Goal: Information Seeking & Learning: Stay updated

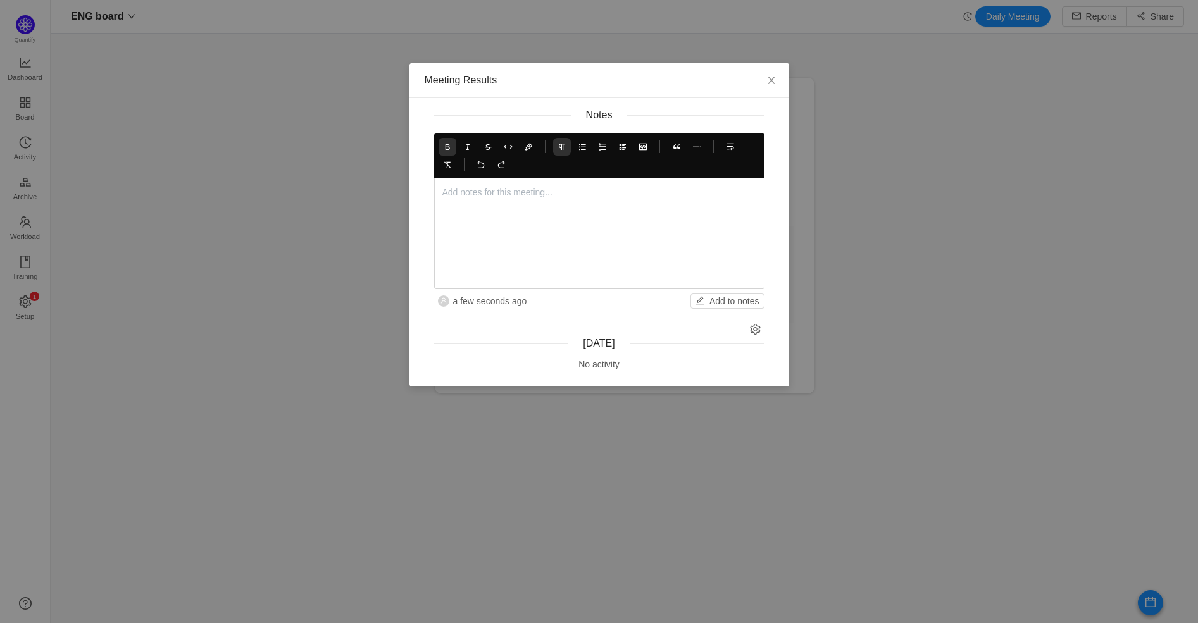
scroll to position [603, 1116]
click at [446, 143] on icon at bounding box center [447, 146] width 9 height 9
click at [586, 144] on icon at bounding box center [582, 146] width 9 height 9
drag, startPoint x: 670, startPoint y: 210, endPoint x: 580, endPoint y: 246, distance: 96.0
click at [670, 211] on p "[PERSON_NAME] is still reviewing the release 4.15.7" at bounding box center [612, 214] width 289 height 13
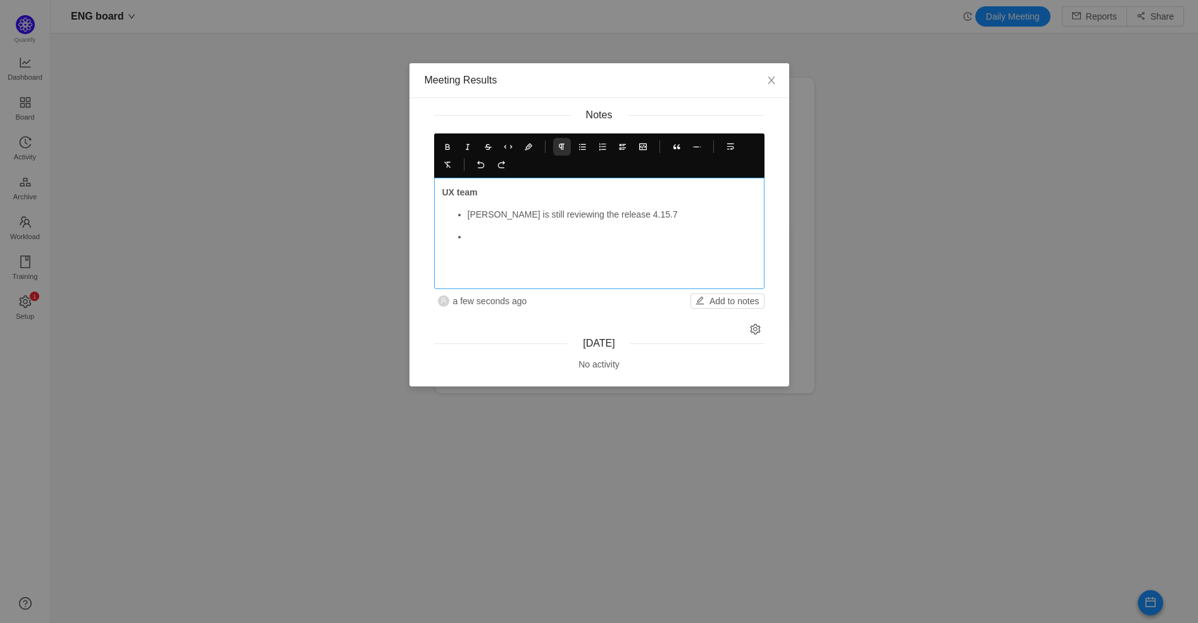
click at [516, 241] on p at bounding box center [612, 236] width 289 height 13
click at [479, 213] on p "[PERSON_NAME] is still reviewing the release 4.15.7" at bounding box center [612, 214] width 289 height 13
click at [445, 146] on icon at bounding box center [447, 146] width 9 height 9
drag, startPoint x: 485, startPoint y: 232, endPoint x: 492, endPoint y: 232, distance: 7.6
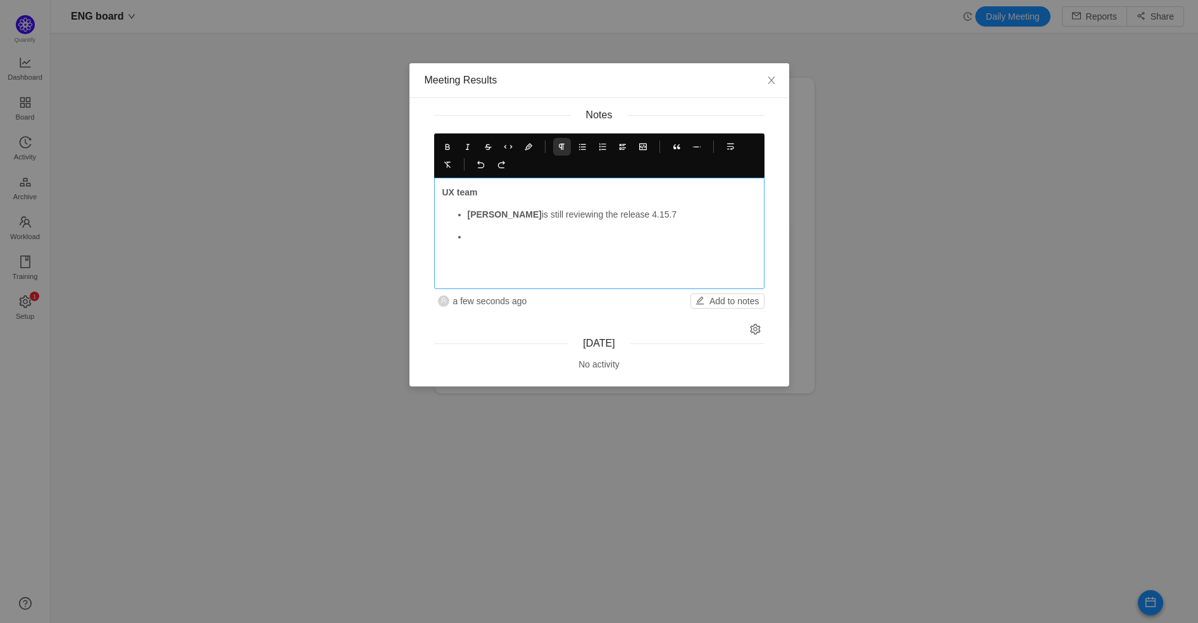
click at [486, 233] on p at bounding box center [612, 236] width 289 height 13
click at [444, 145] on icon at bounding box center [447, 146] width 9 height 9
click at [468, 237] on strong "Roly continue working" at bounding box center [515, 237] width 95 height 10
click at [484, 237] on strong "Roly continue working" at bounding box center [515, 237] width 95 height 10
drag, startPoint x: 492, startPoint y: 236, endPoint x: 507, endPoint y: 185, distance: 52.9
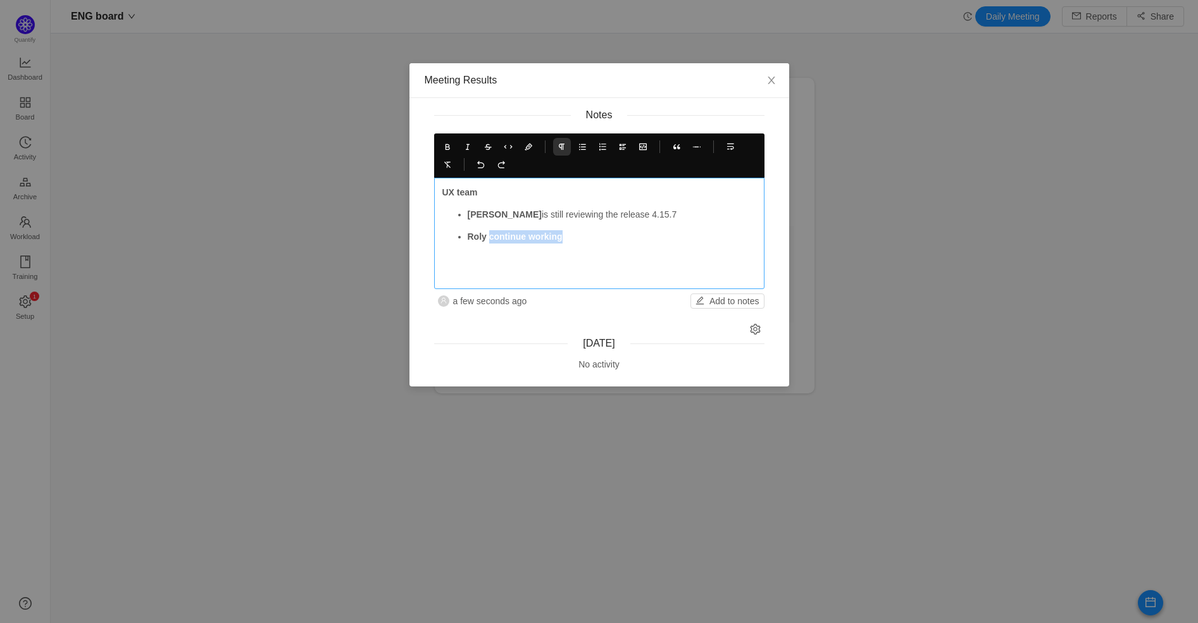
click at [572, 237] on p "Roly continue working" at bounding box center [612, 236] width 289 height 13
click at [448, 146] on icon at bounding box center [447, 146] width 9 height 9
drag, startPoint x: 556, startPoint y: 235, endPoint x: 468, endPoint y: 235, distance: 88.6
click at [468, 235] on p "Roly continue working" at bounding box center [612, 236] width 289 height 13
copy p "Roly continue working"
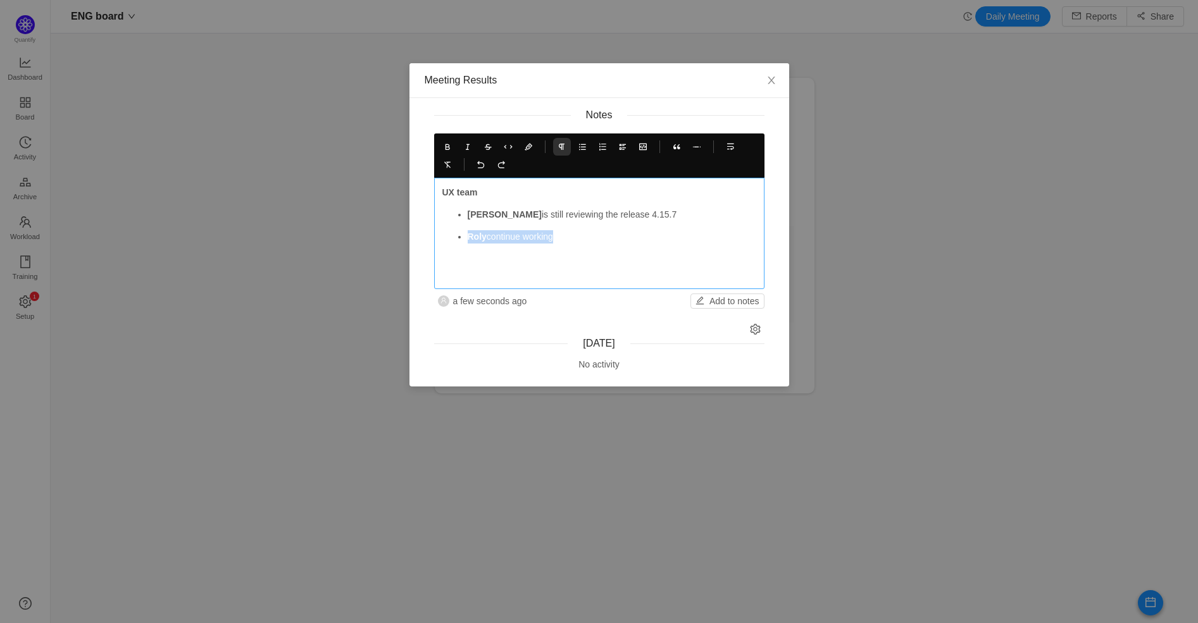
click at [584, 241] on p "Roly continue working" at bounding box center [612, 236] width 289 height 13
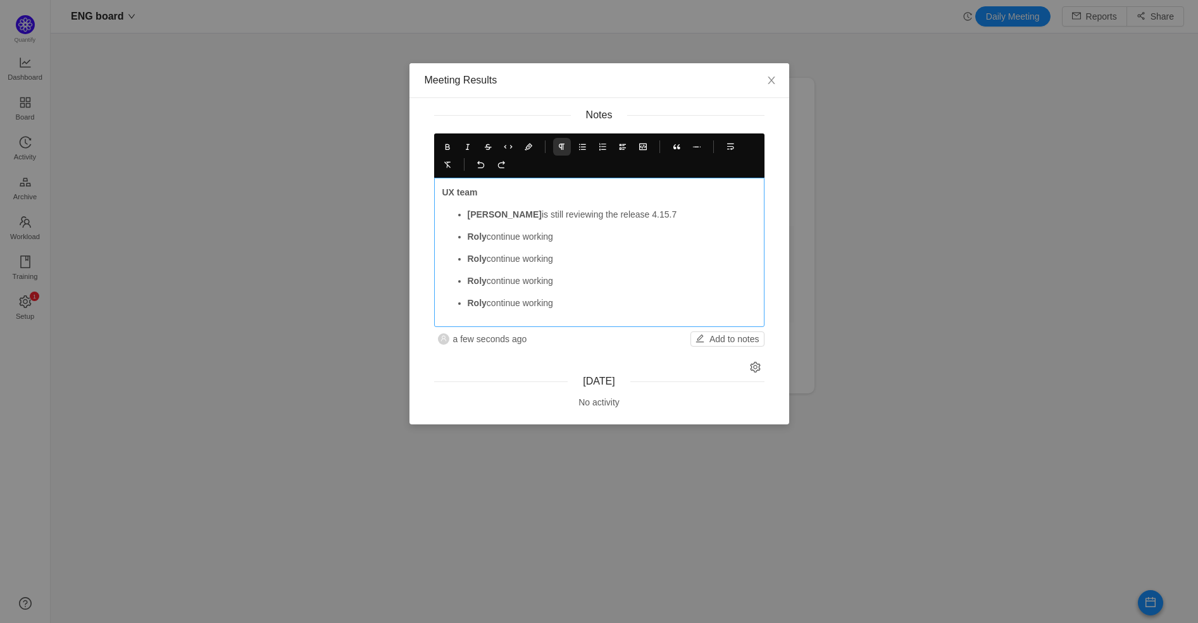
click at [473, 260] on strong "Roly" at bounding box center [477, 259] width 19 height 10
click at [475, 277] on strong "Roly" at bounding box center [477, 281] width 19 height 10
click at [475, 276] on strong "Roly" at bounding box center [477, 281] width 19 height 10
click at [473, 304] on strong "Roly" at bounding box center [477, 303] width 19 height 10
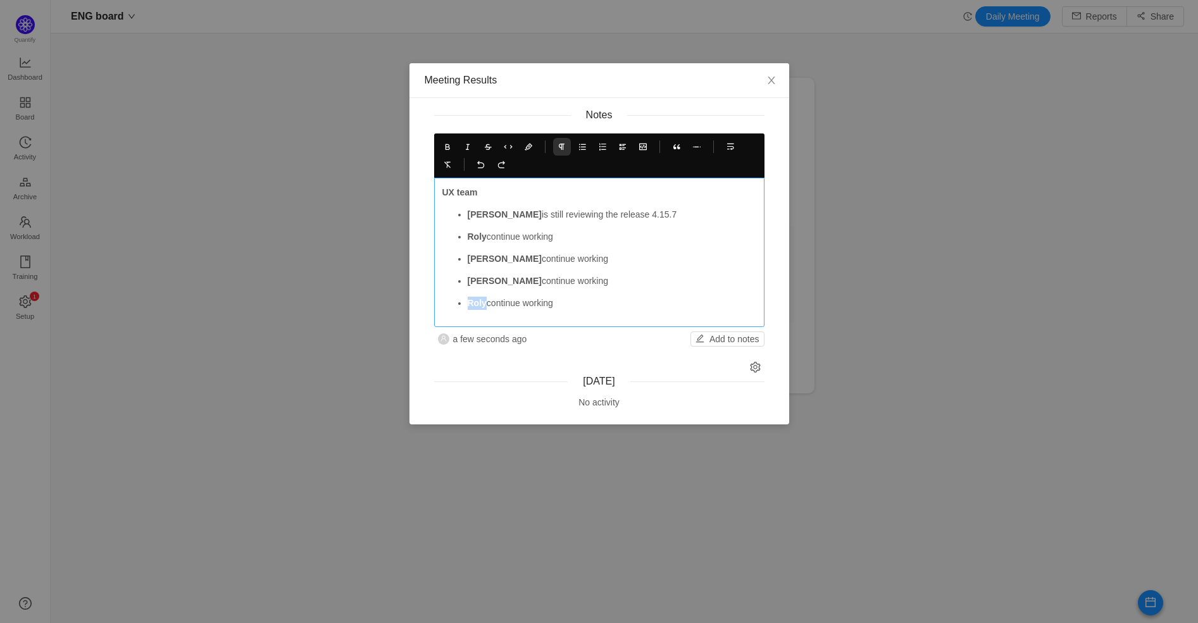
click at [473, 304] on strong "Roly" at bounding box center [477, 303] width 19 height 10
drag, startPoint x: 508, startPoint y: 231, endPoint x: 543, endPoint y: 230, distance: 35.5
click at [509, 232] on p "Roly continue working" at bounding box center [612, 236] width 289 height 13
click at [573, 233] on p "Roly continue working" at bounding box center [612, 236] width 289 height 13
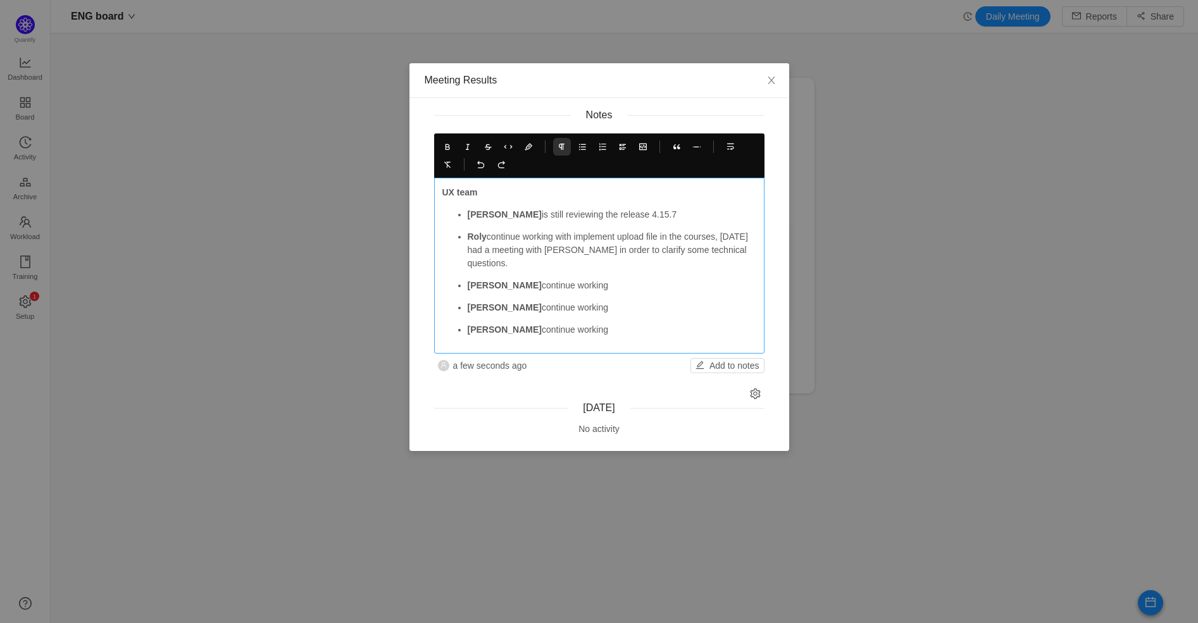
click at [570, 285] on p "[PERSON_NAME] continue working" at bounding box center [612, 285] width 289 height 13
drag, startPoint x: 573, startPoint y: 305, endPoint x: 465, endPoint y: 310, distance: 107.7
click at [465, 310] on ul "[PERSON_NAME] is still reviewing the release 4.15.7 [PERSON_NAME] continue work…" at bounding box center [599, 272] width 314 height 128
copy p "[PERSON_NAME] continue working"
click at [529, 263] on p "Roly continue working with implement upload file in the courses, [DATE] had a m…" at bounding box center [612, 250] width 289 height 40
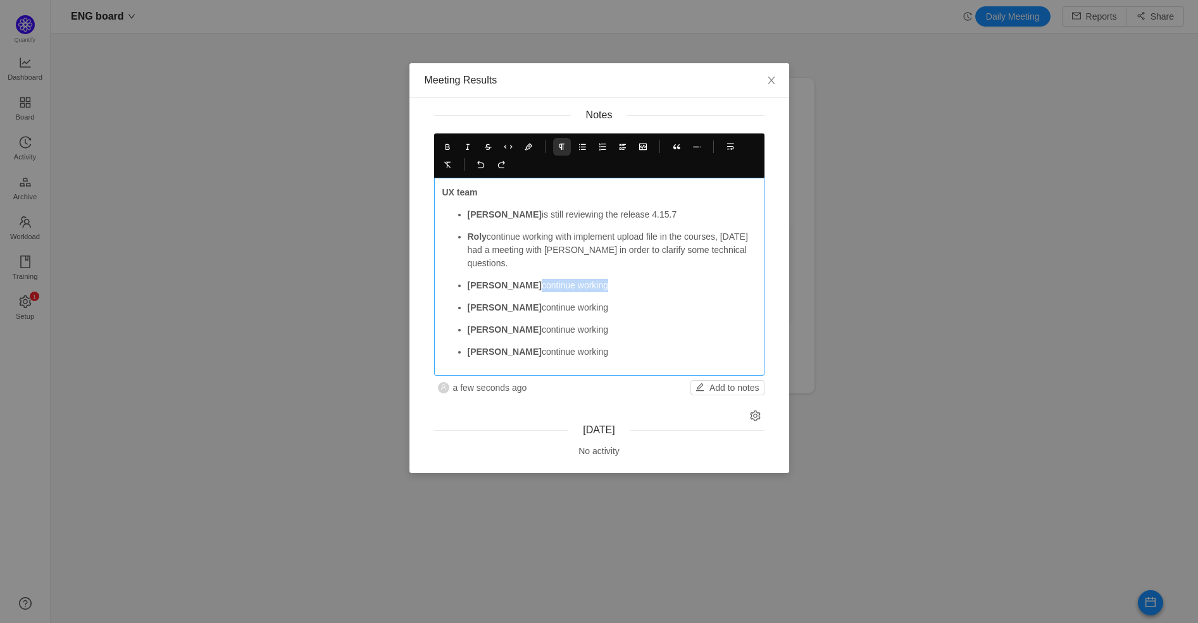
drag, startPoint x: 494, startPoint y: 282, endPoint x: 544, endPoint y: 282, distance: 49.4
click at [494, 282] on p "[PERSON_NAME] continue working" at bounding box center [612, 285] width 289 height 13
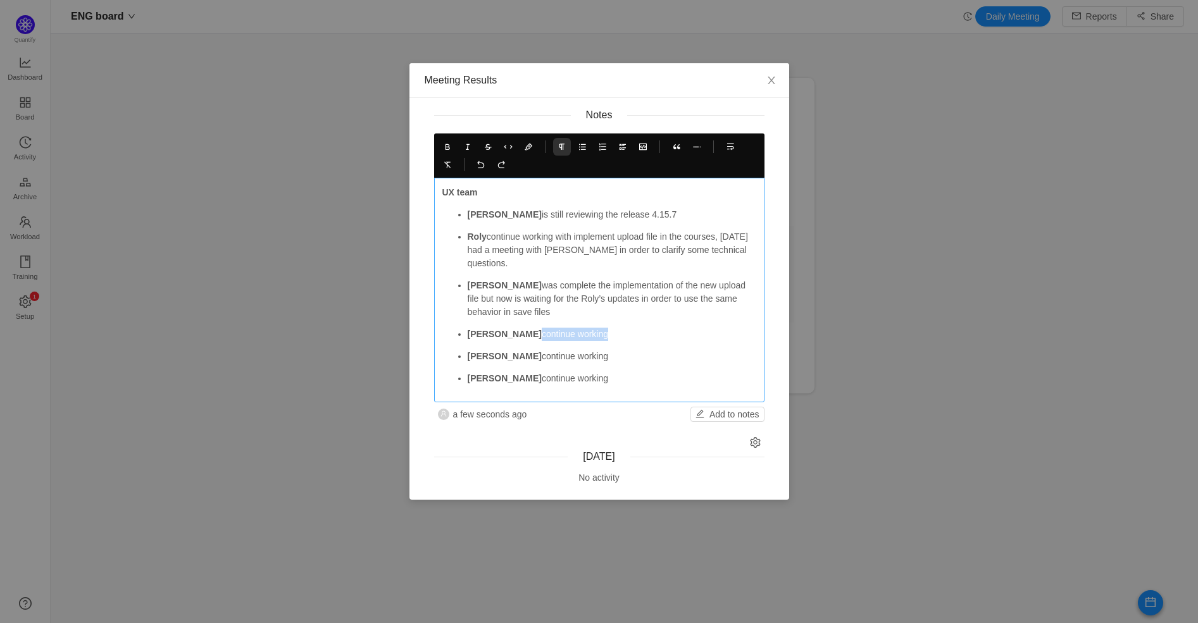
drag, startPoint x: 496, startPoint y: 334, endPoint x: 609, endPoint y: 335, distance: 113.3
click at [609, 335] on p "[PERSON_NAME] continue working" at bounding box center [612, 334] width 289 height 13
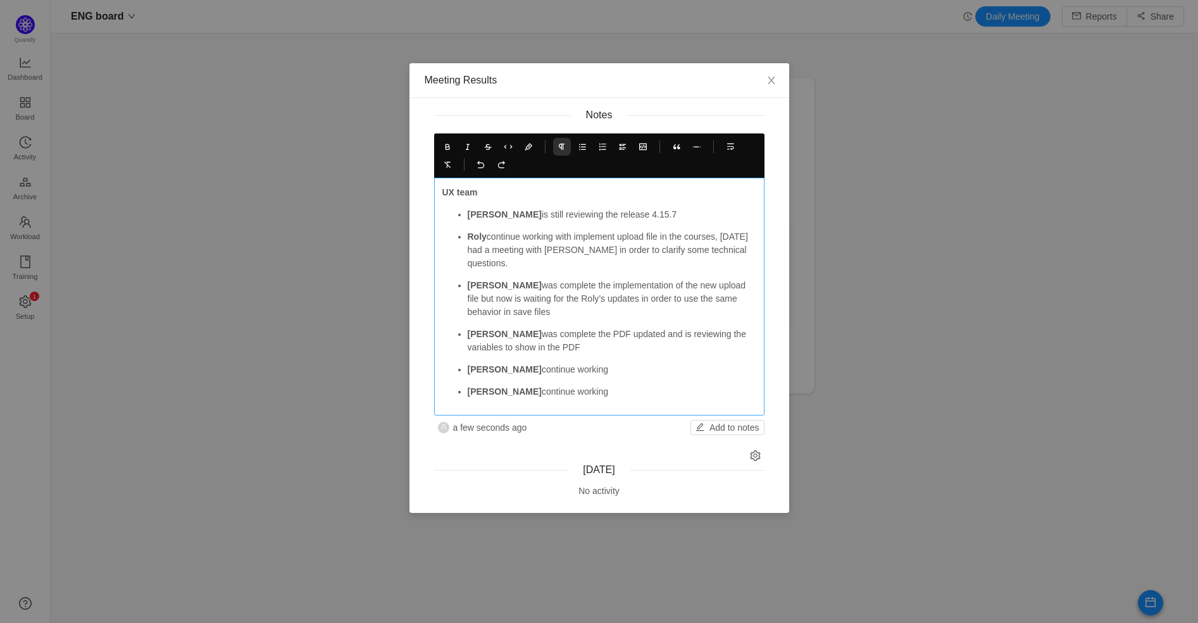
click at [482, 369] on strong "[PERSON_NAME]" at bounding box center [505, 370] width 74 height 10
click at [606, 370] on p "[PERSON_NAME] continue working" at bounding box center [612, 369] width 289 height 13
click at [600, 373] on p "Jonas upd" at bounding box center [612, 369] width 289 height 13
click at [579, 375] on p "[PERSON_NAME] continue working" at bounding box center [612, 369] width 289 height 13
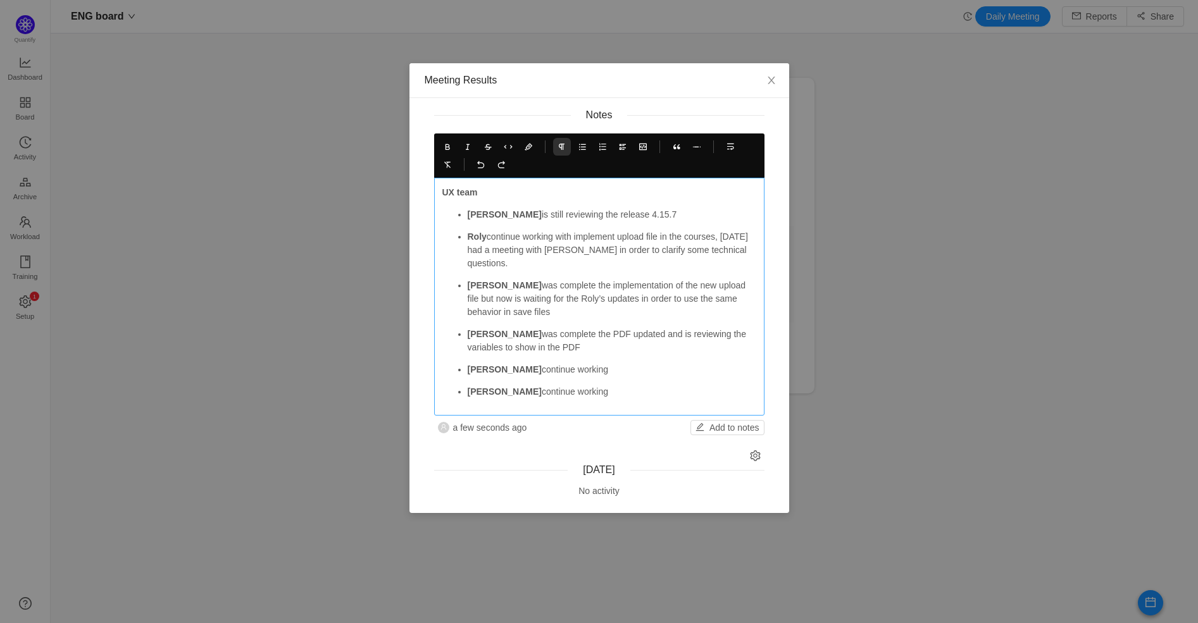
drag, startPoint x: 501, startPoint y: 368, endPoint x: 600, endPoint y: 368, distance: 99.4
click at [620, 363] on p "[PERSON_NAME] continue working" at bounding box center [612, 369] width 289 height 13
drag, startPoint x: 581, startPoint y: 372, endPoint x: 574, endPoint y: 372, distance: 7.0
click at [581, 372] on p "[PERSON_NAME] continue working" at bounding box center [612, 369] width 289 height 13
drag, startPoint x: 499, startPoint y: 370, endPoint x: 546, endPoint y: 370, distance: 46.2
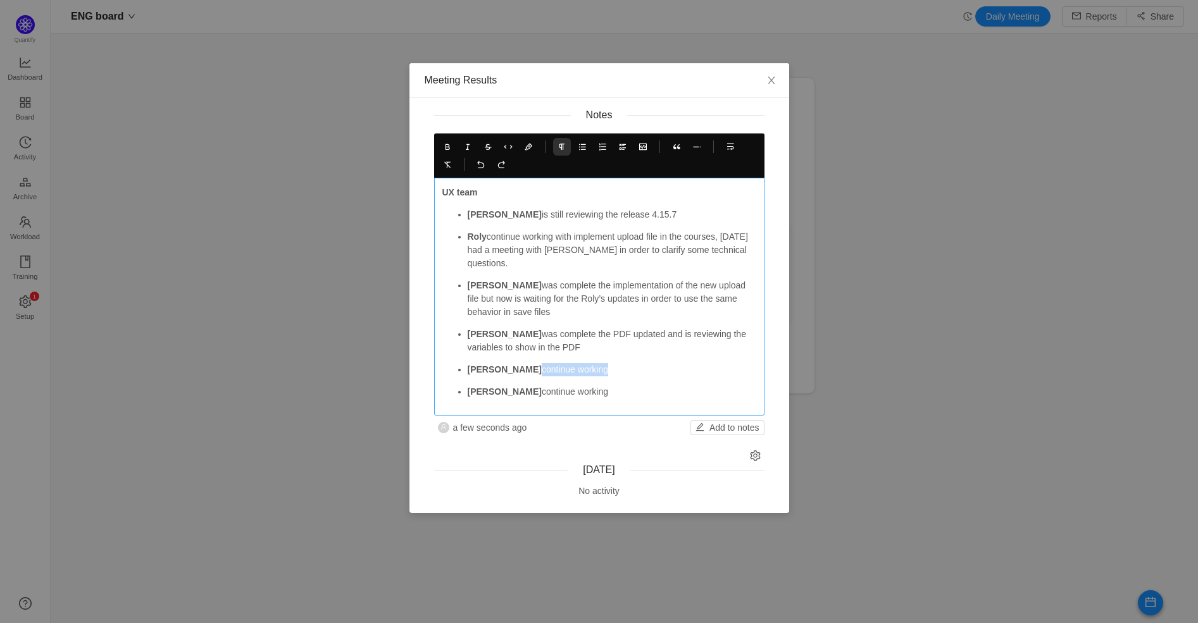
click at [499, 370] on p "[PERSON_NAME] continue working" at bounding box center [612, 369] width 289 height 13
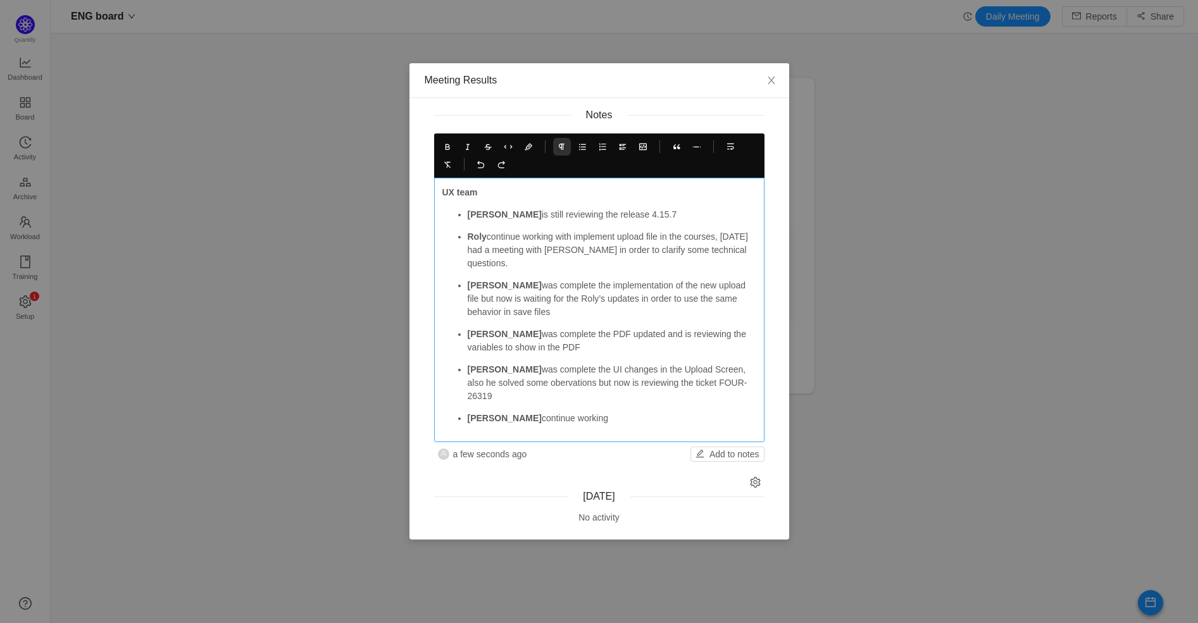
click at [642, 412] on p "[PERSON_NAME] continue working" at bounding box center [612, 418] width 289 height 13
drag, startPoint x: 753, startPoint y: 382, endPoint x: 762, endPoint y: 406, distance: 26.4
click at [753, 382] on p "[PERSON_NAME] was complete the UI changes in the Upload Screen, also he solved …" at bounding box center [612, 383] width 289 height 40
click at [480, 422] on div "[DATE] 10:25" at bounding box center [477, 428] width 63 height 21
click at [480, 415] on strong "[PERSON_NAME]" at bounding box center [505, 418] width 74 height 10
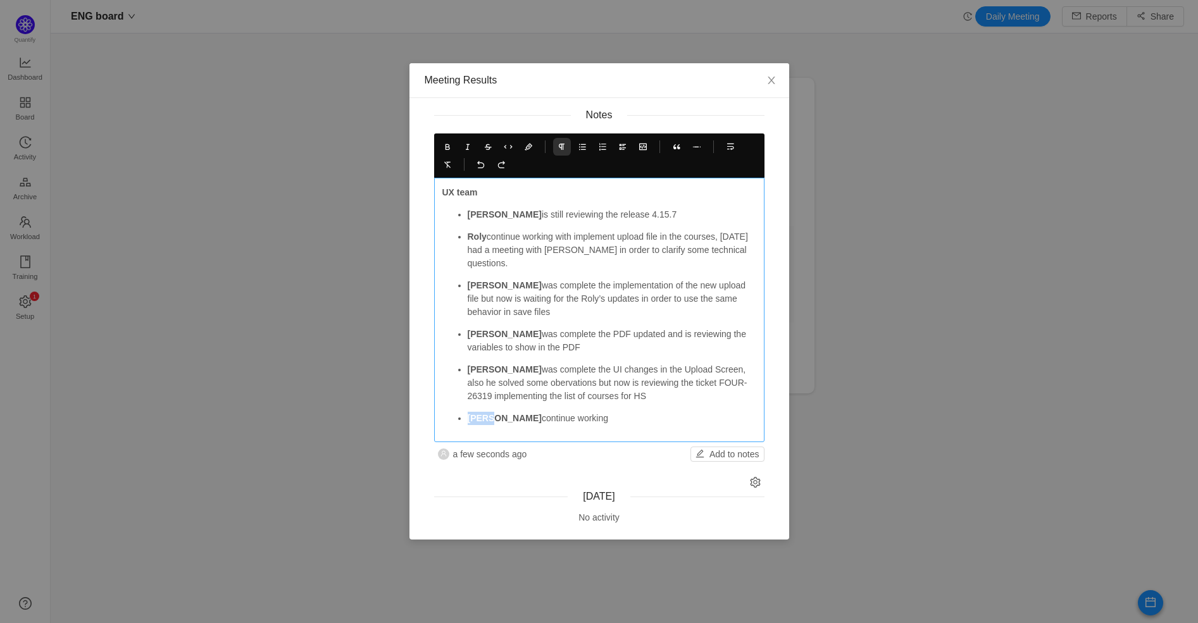
click at [480, 415] on strong "[PERSON_NAME]" at bounding box center [505, 418] width 74 height 10
click at [591, 415] on p "[PERSON_NAME] continue working" at bounding box center [612, 418] width 289 height 13
click at [553, 425] on div "UX team [PERSON_NAME] is still reviewing the release 4.15.7 [PERSON_NAME] conti…" at bounding box center [599, 310] width 330 height 265
drag, startPoint x: 496, startPoint y: 416, endPoint x: 596, endPoint y: 417, distance: 100.0
click at [596, 417] on p "[PERSON_NAME] continue working" at bounding box center [612, 418] width 289 height 13
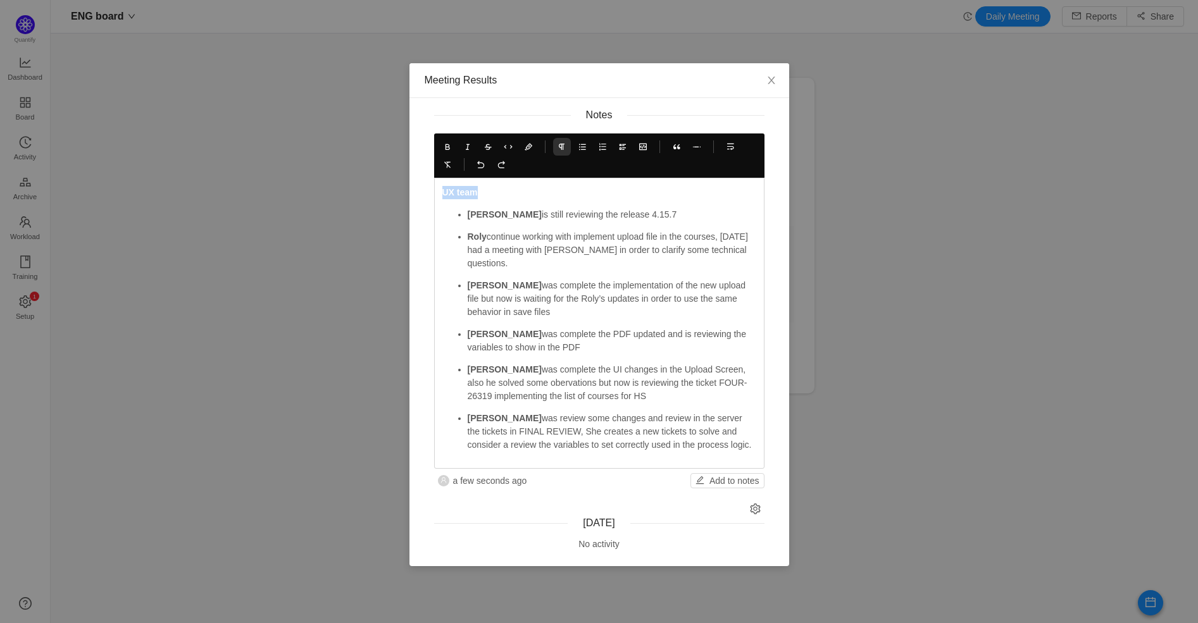
copy strong "UX team"
click at [718, 480] on button "Add to notes" at bounding box center [728, 480] width 74 height 15
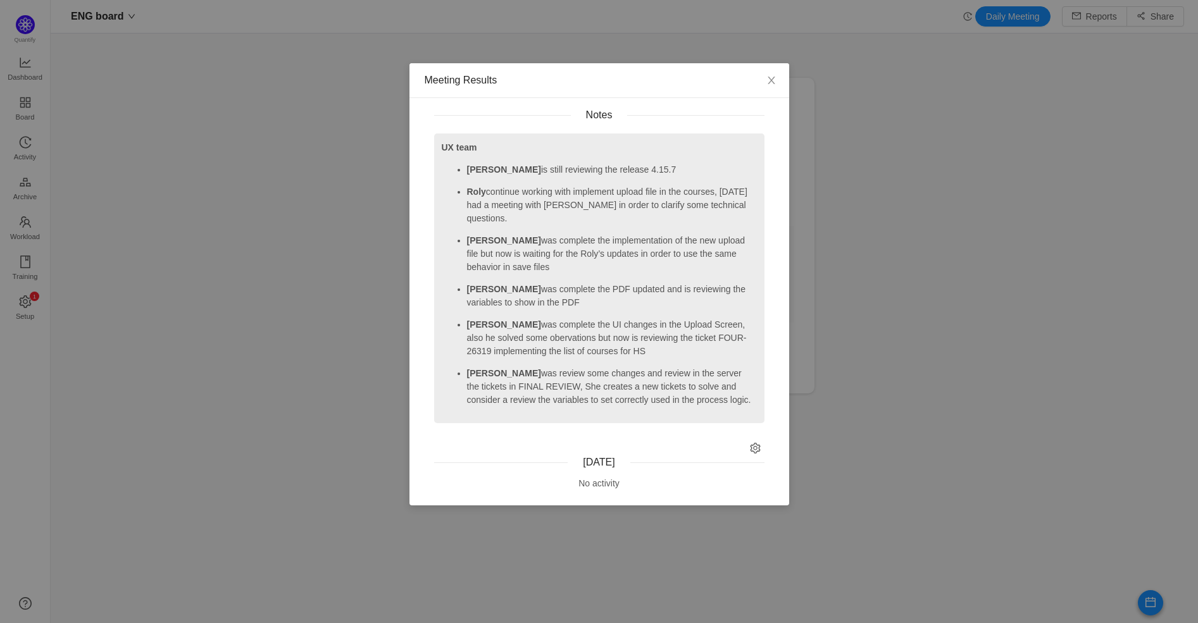
click at [715, 398] on p "[PERSON_NAME] was review some changes and review in the server the tickets in F…" at bounding box center [612, 387] width 290 height 40
click at [715, 358] on p "[PERSON_NAME] was complete the UI changes in the Upload Screen, also he solved …" at bounding box center [612, 338] width 290 height 40
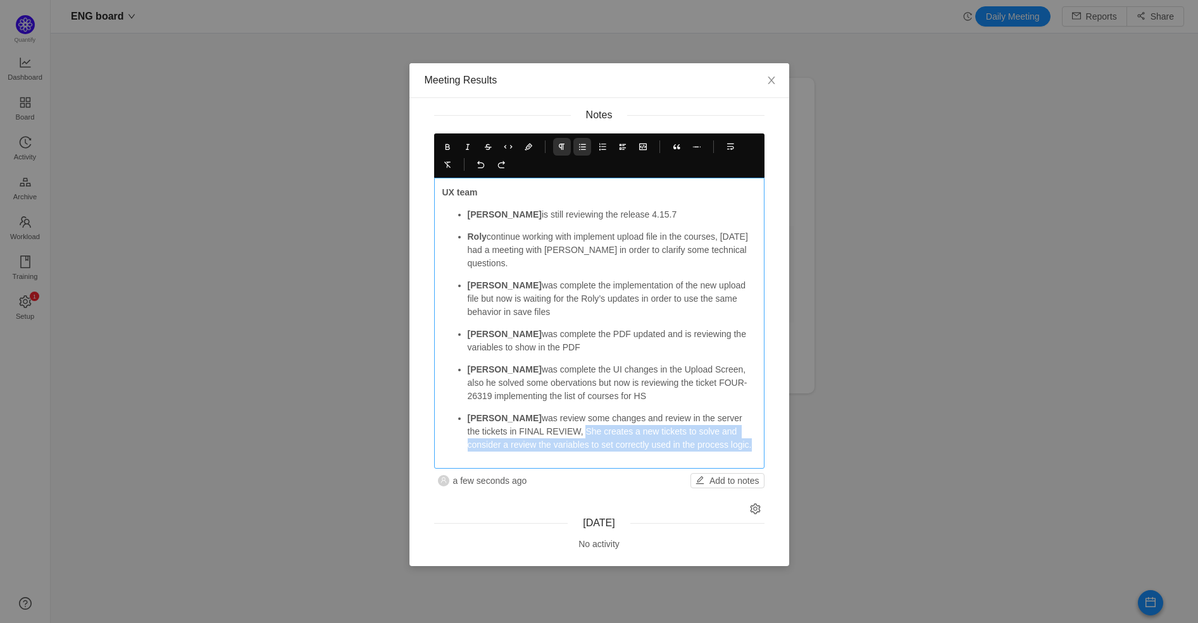
drag, startPoint x: 723, startPoint y: 445, endPoint x: 543, endPoint y: 434, distance: 180.1
click at [542, 432] on p "[PERSON_NAME] was review some changes and review in the server the tickets in F…" at bounding box center [612, 432] width 289 height 40
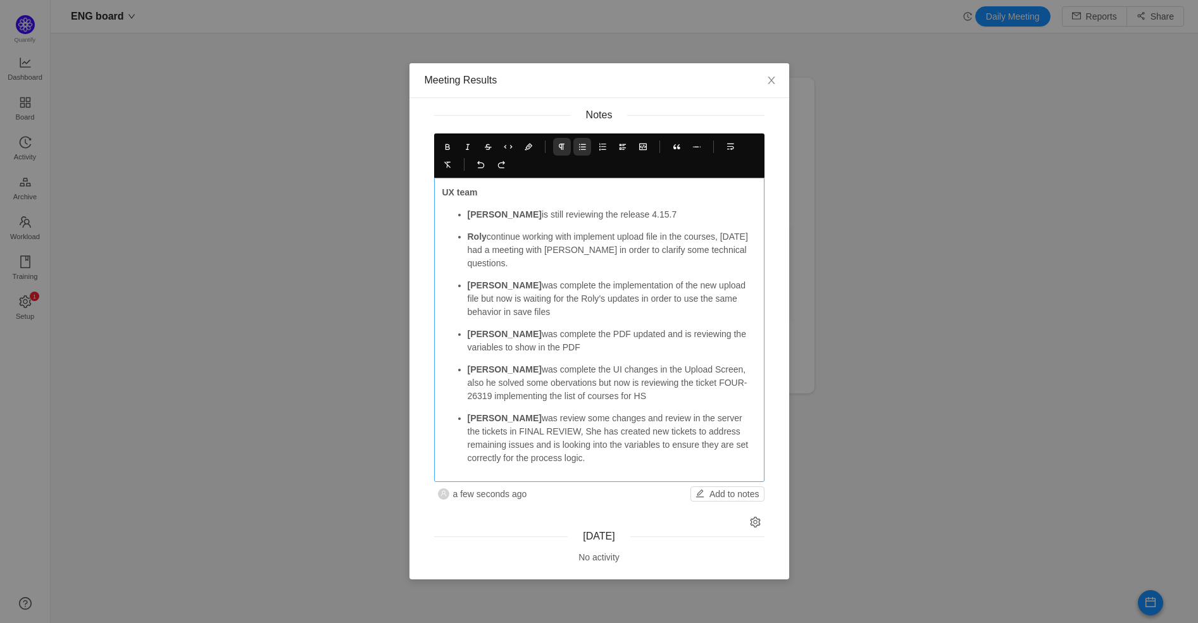
drag, startPoint x: 639, startPoint y: 398, endPoint x: 632, endPoint y: 398, distance: 7.0
click at [639, 399] on p "[PERSON_NAME] was complete the UI changes in the Upload Screen, also he solved …" at bounding box center [612, 383] width 289 height 40
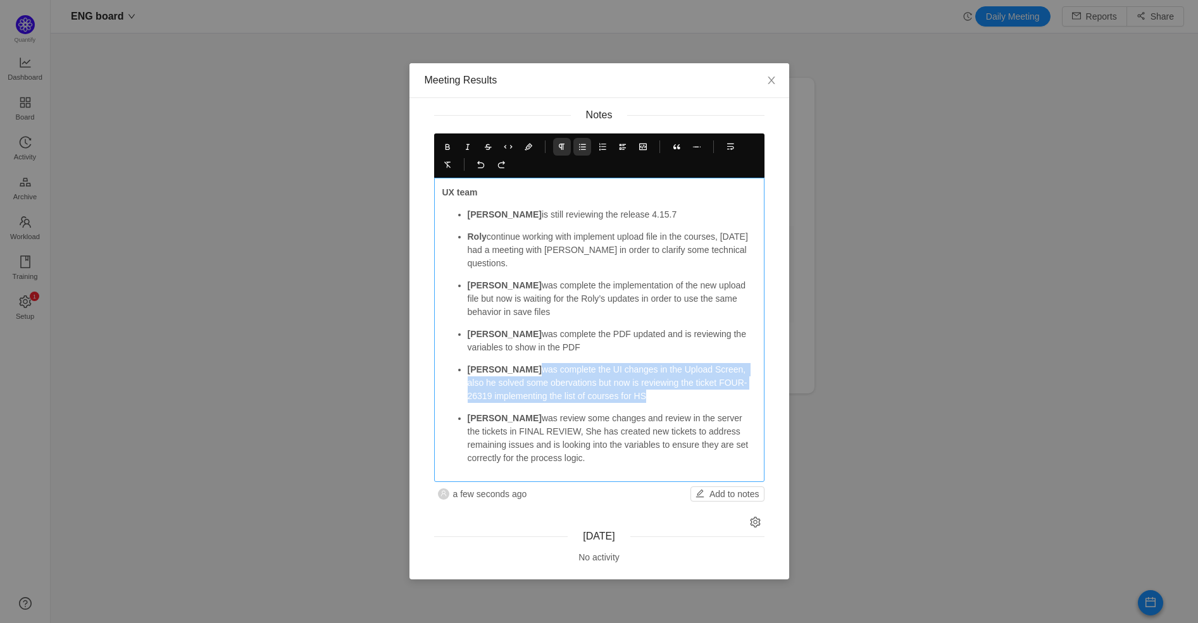
drag, startPoint x: 561, startPoint y: 388, endPoint x: 499, endPoint y: 370, distance: 63.9
click at [499, 370] on p "[PERSON_NAME] was complete the UI changes in the Upload Screen, also he solved …" at bounding box center [612, 383] width 289 height 40
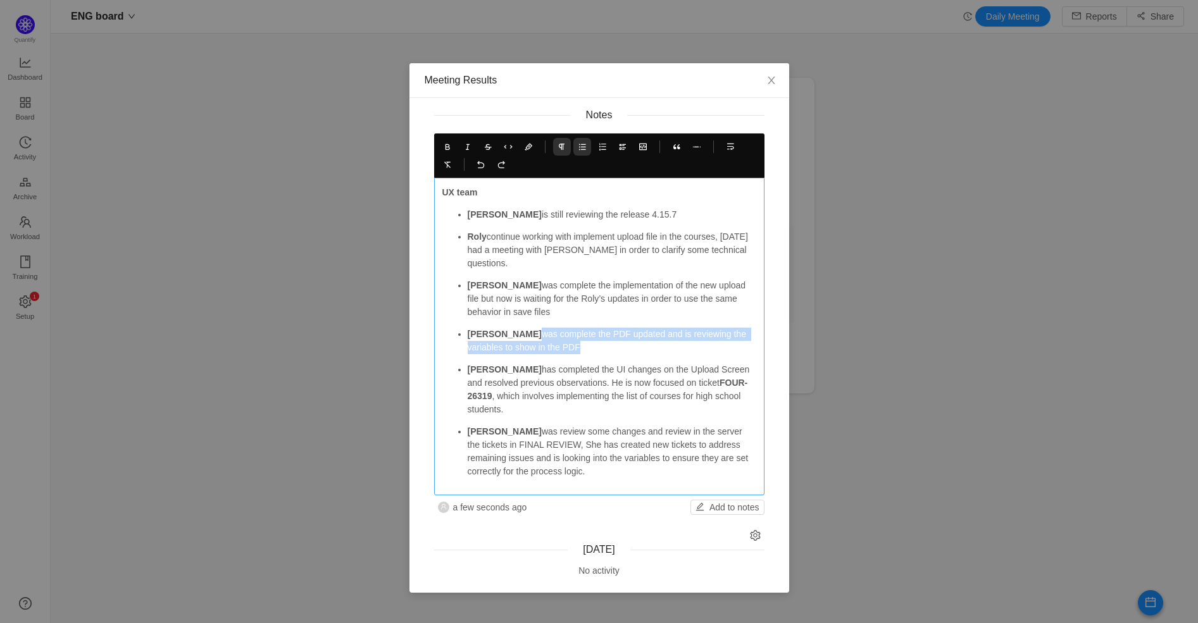
drag, startPoint x: 494, startPoint y: 332, endPoint x: 572, endPoint y: 355, distance: 81.1
click at [561, 347] on p "[PERSON_NAME] was complete the PDF updated and is reviewing the variables to sh…" at bounding box center [612, 341] width 289 height 27
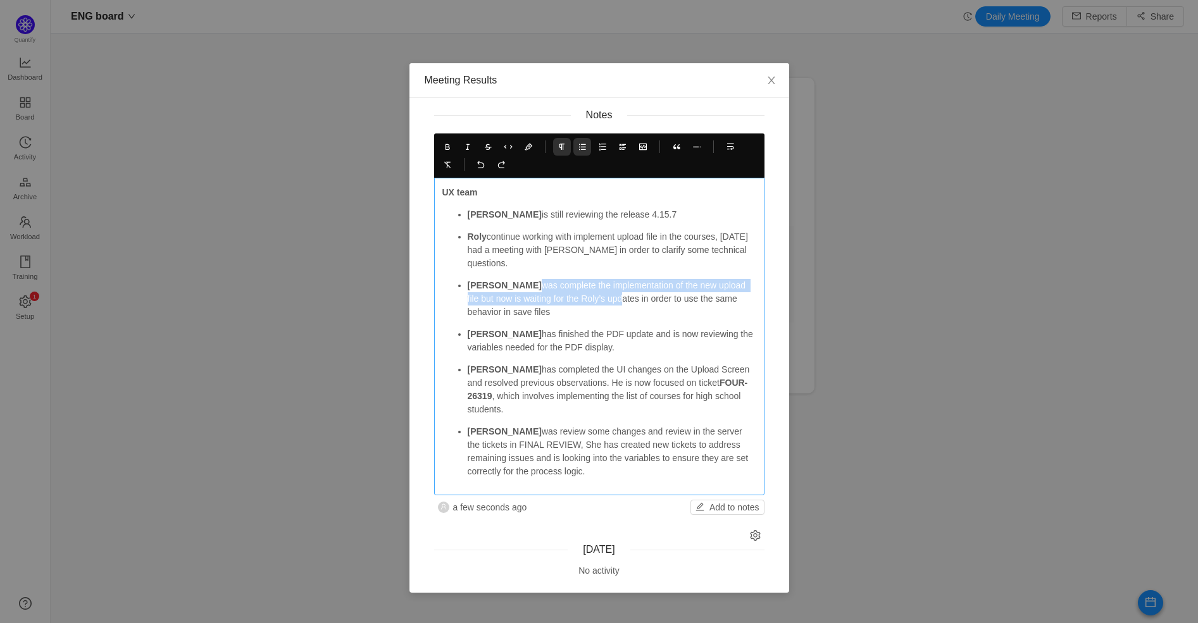
drag, startPoint x: 493, startPoint y: 284, endPoint x: 599, endPoint y: 306, distance: 107.9
click at [598, 303] on p "[PERSON_NAME] was complete the implementation of the new upload file but now is…" at bounding box center [612, 299] width 289 height 40
drag, startPoint x: 599, startPoint y: 308, endPoint x: 561, endPoint y: 316, distance: 39.5
click at [599, 310] on p "[PERSON_NAME] was complete the implementation of the new upload file but now is…" at bounding box center [612, 299] width 289 height 40
drag, startPoint x: 539, startPoint y: 304, endPoint x: 562, endPoint y: 325, distance: 30.9
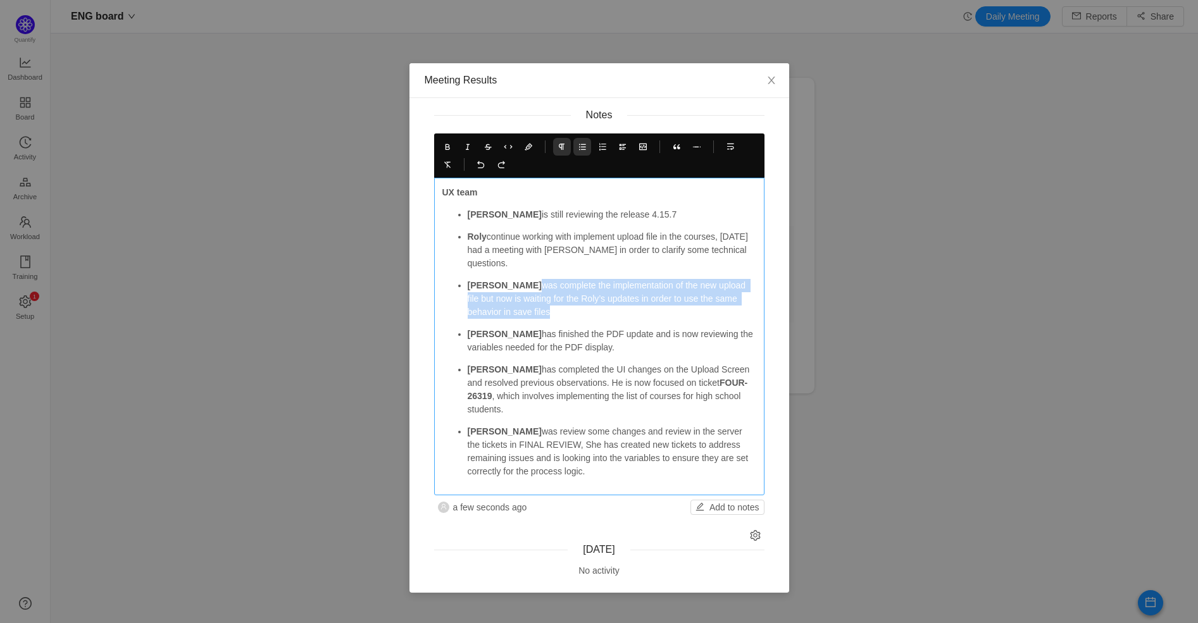
click at [494, 285] on p "[PERSON_NAME] was complete the implementation of the new upload file but now is…" at bounding box center [612, 299] width 289 height 40
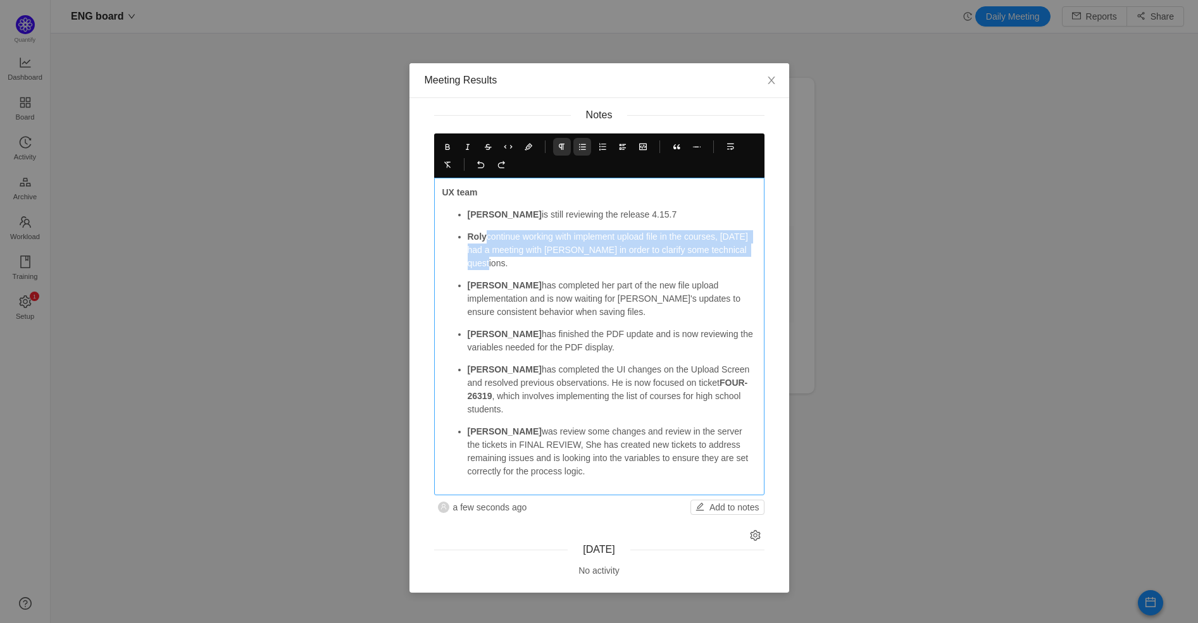
drag, startPoint x: 490, startPoint y: 235, endPoint x: 522, endPoint y: 264, distance: 43.0
click at [522, 264] on p "Roly continue working with implement upload file in the courses, [DATE] had a m…" at bounding box center [612, 250] width 289 height 40
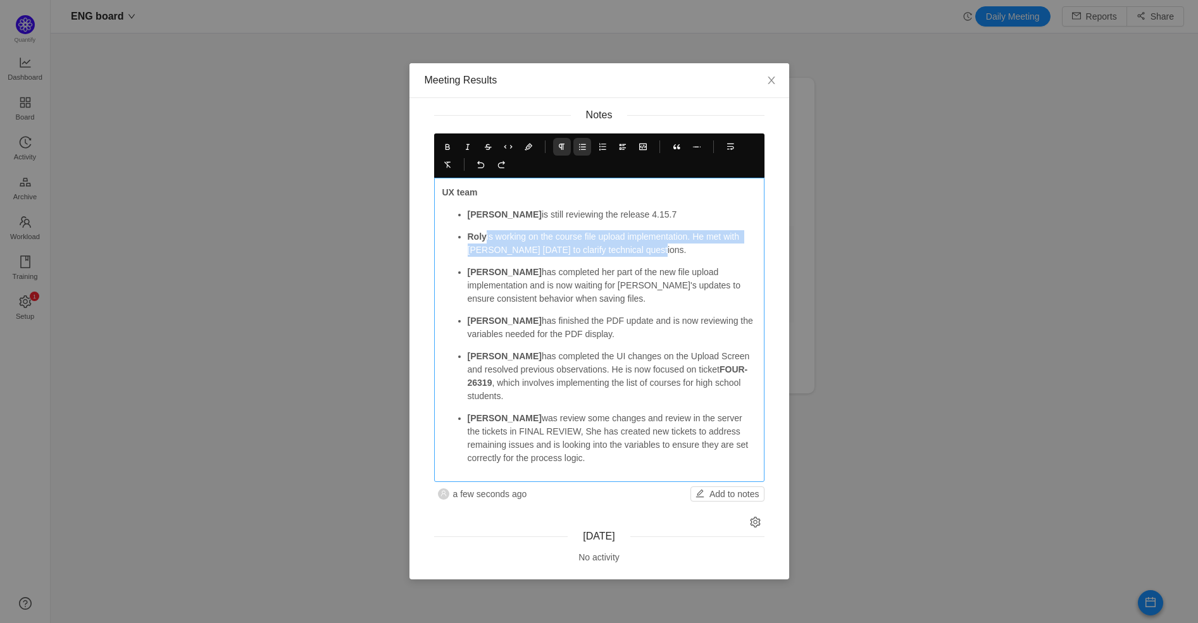
drag, startPoint x: 649, startPoint y: 248, endPoint x: 489, endPoint y: 234, distance: 160.8
click at [489, 234] on p "Roly is working on the course file upload implementation. He met with [PERSON_N…" at bounding box center [612, 243] width 289 height 27
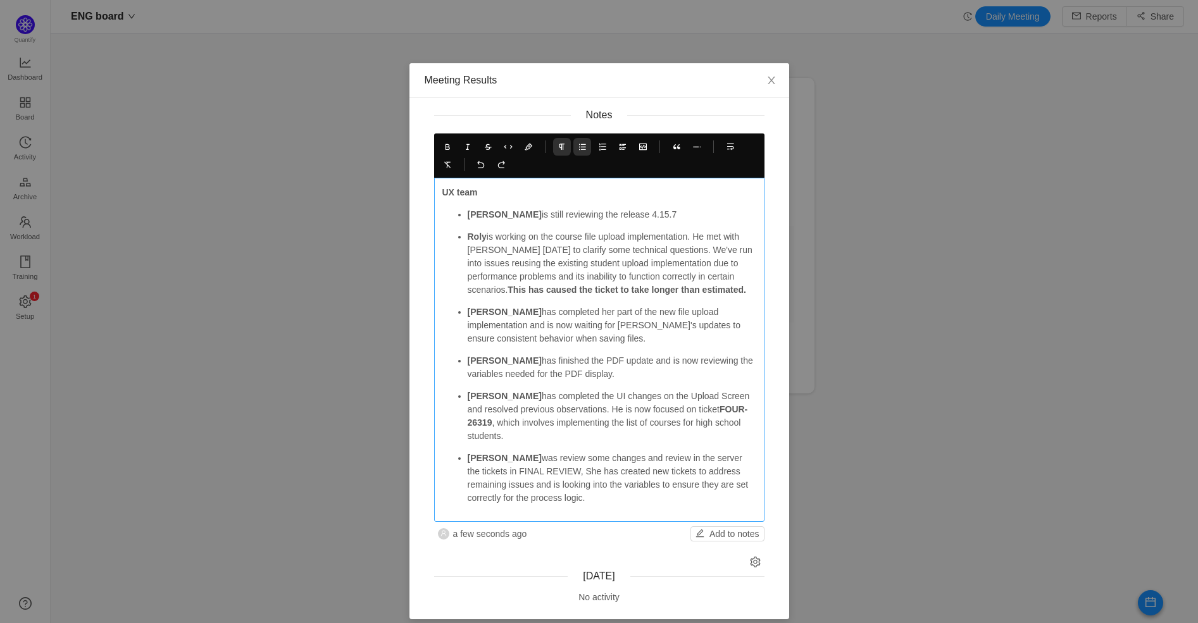
drag, startPoint x: 592, startPoint y: 215, endPoint x: 526, endPoint y: 231, distance: 67.9
click at [482, 213] on p "[PERSON_NAME] is still reviewing the release 4.15.7" at bounding box center [612, 214] width 289 height 13
click at [586, 346] on p "[PERSON_NAME] has completed her part of the new file upload implementation and …" at bounding box center [612, 326] width 289 height 40
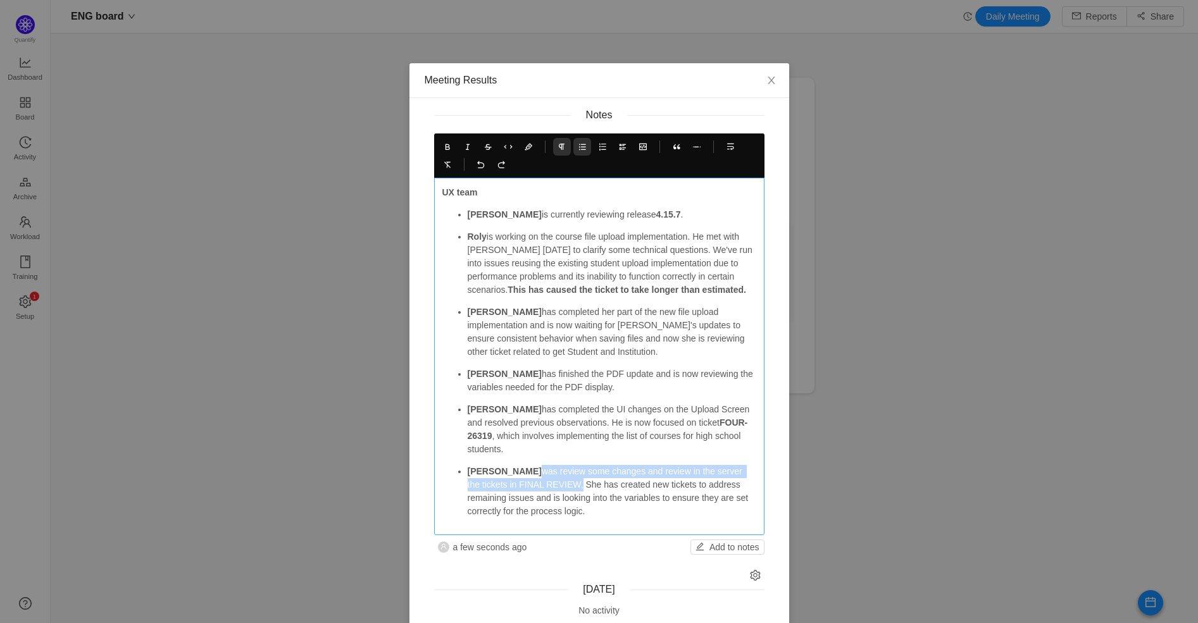
drag, startPoint x: 491, startPoint y: 485, endPoint x: 533, endPoint y: 496, distance: 43.8
click at [533, 496] on p "[PERSON_NAME] was review some changes and review in the server the tickets in F…" at bounding box center [612, 491] width 289 height 53
click at [663, 492] on p "[PERSON_NAME] has been reviewing tickets in FINAL REVIEW on the server. She has…" at bounding box center [612, 491] width 289 height 53
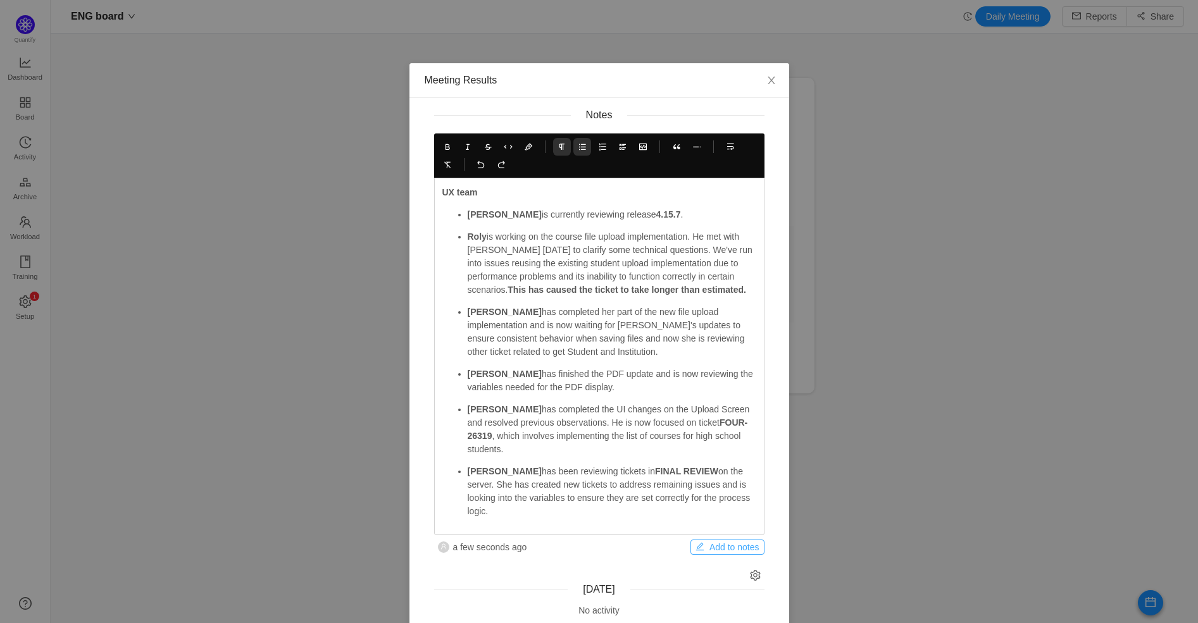
click at [710, 555] on button "Add to notes" at bounding box center [728, 547] width 74 height 15
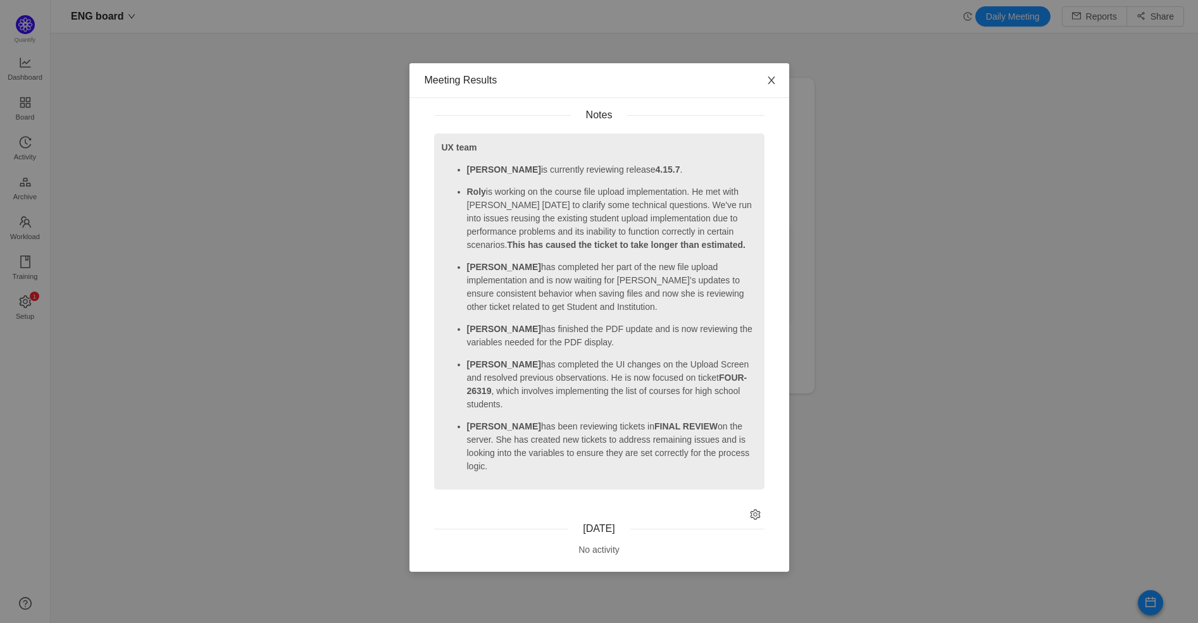
click at [779, 81] on span "Close" at bounding box center [771, 80] width 35 height 35
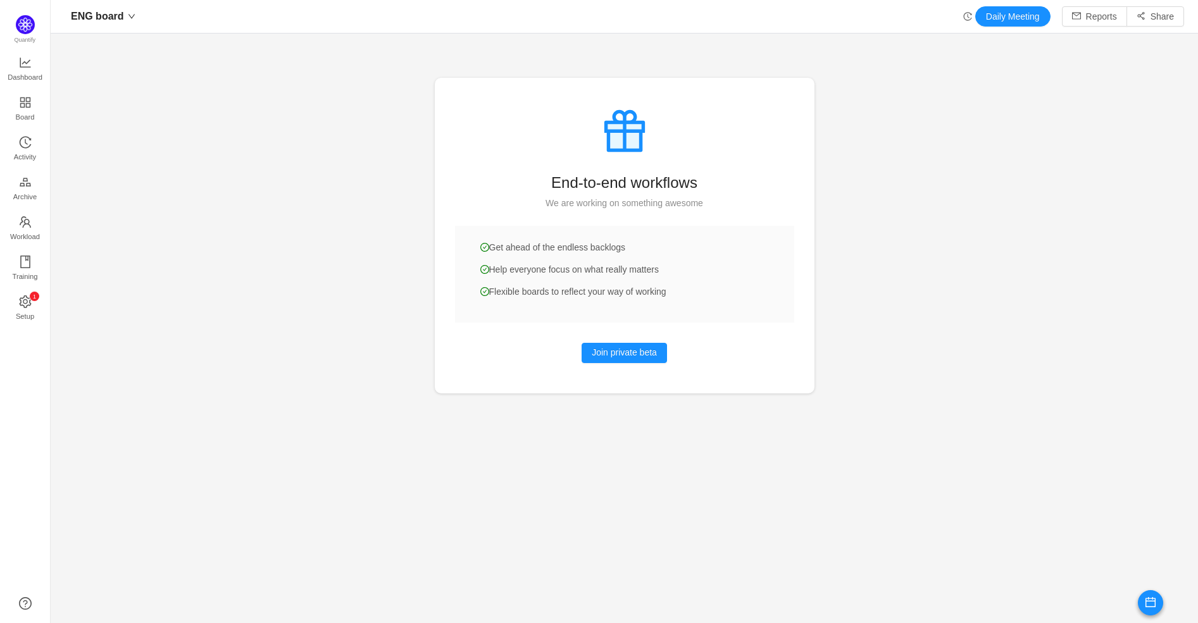
click at [963, 14] on icon "icon: history" at bounding box center [967, 16] width 8 height 8
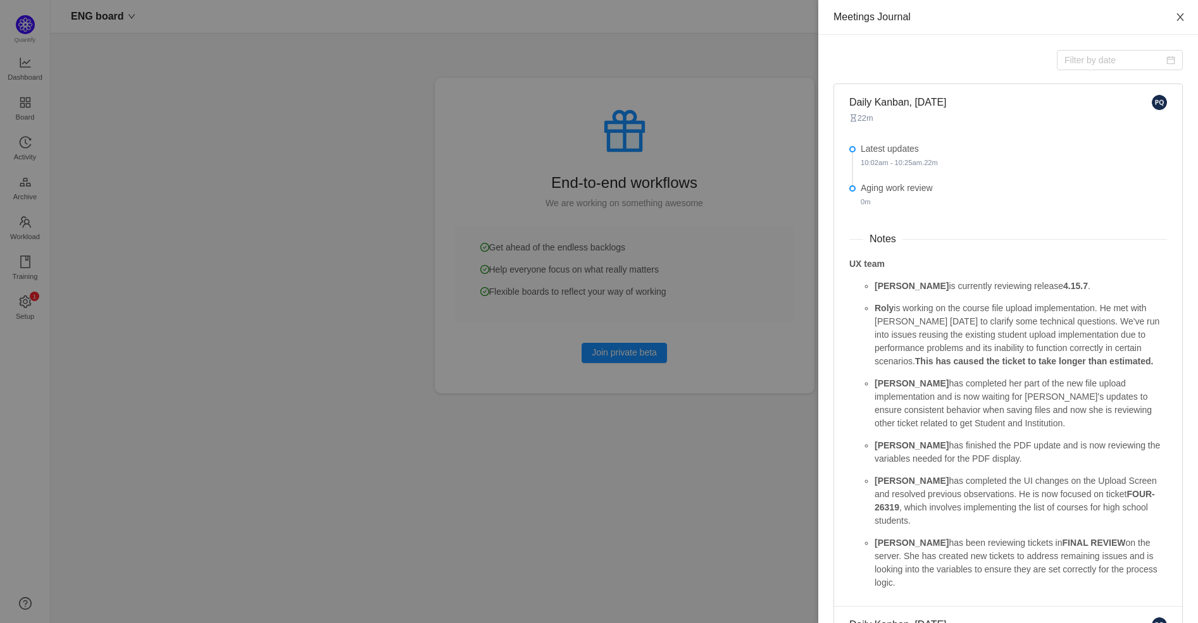
click at [1175, 15] on icon "icon: close" at bounding box center [1180, 17] width 10 height 10
